Goal: Information Seeking & Learning: Learn about a topic

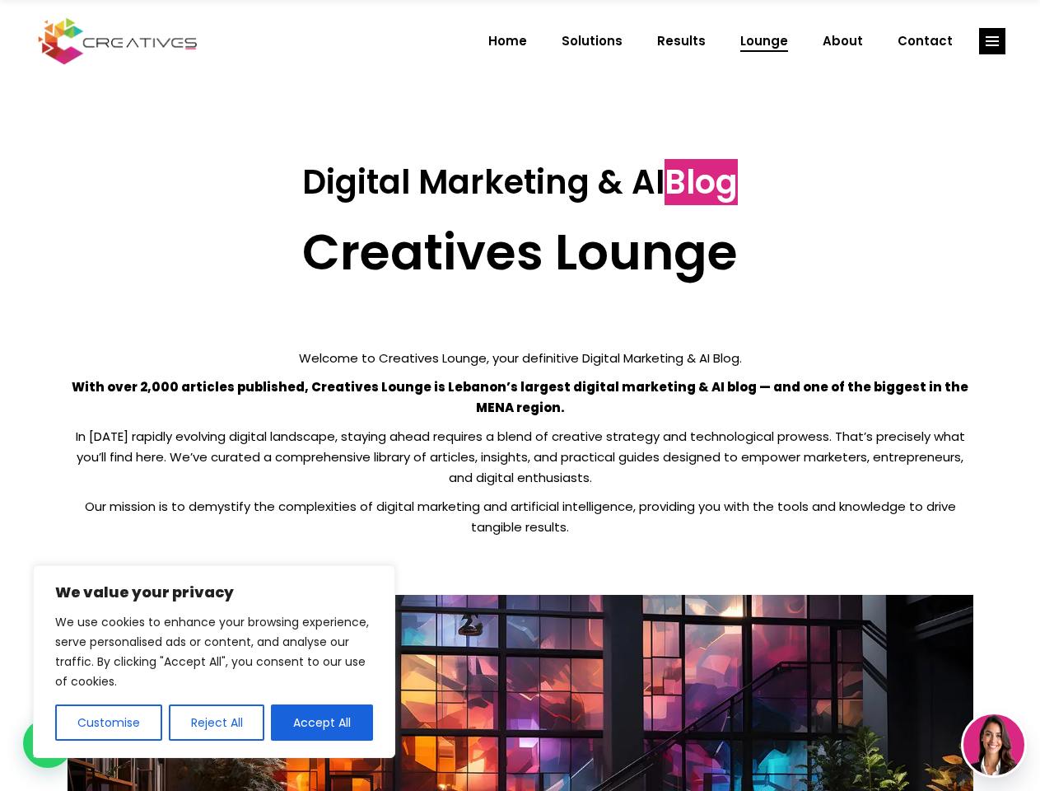
click at [520, 395] on p "With over 2,000 articles published, Creatives Lounge is Lebanon’s largest digit…" at bounding box center [521, 396] width 906 height 41
click at [108, 722] on button "Customise" at bounding box center [108, 722] width 107 height 36
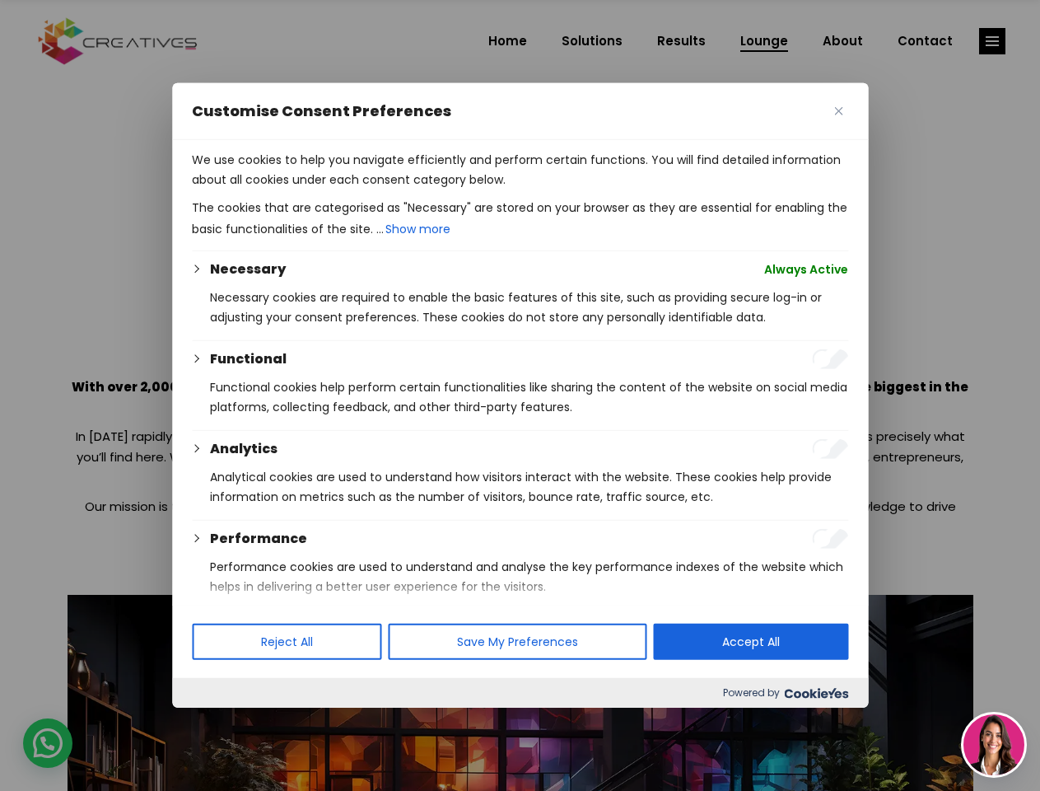
click at [216, 722] on div at bounding box center [520, 395] width 1040 height 791
click at [322, 189] on p "We use cookies to help you navigate efficiently and perform certain functions. …" at bounding box center [520, 170] width 656 height 40
click at [993, 41] on div at bounding box center [520, 395] width 1040 height 791
click at [994, 745] on img at bounding box center [994, 744] width 61 height 61
